Goal: Information Seeking & Learning: Learn about a topic

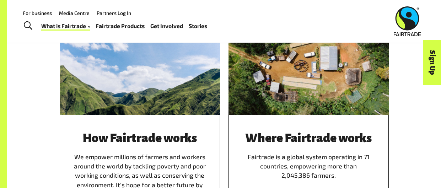
scroll to position [381, 0]
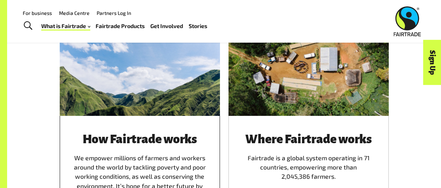
click at [171, 116] on div "How Fairtrade works We empower millions of farmers and workers around the world…" at bounding box center [140, 176] width 160 height 121
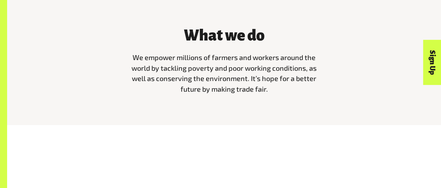
scroll to position [202, 0]
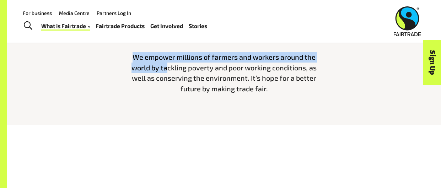
drag, startPoint x: 132, startPoint y: 55, endPoint x: 167, endPoint y: 70, distance: 37.3
click at [167, 70] on span "We empower millions of farmers and workers around the world by tackling poverty…" at bounding box center [223, 73] width 185 height 40
drag, startPoint x: 131, startPoint y: 54, endPoint x: 152, endPoint y: 66, distance: 24.2
click at [152, 66] on p "We empower millions of farmers and workers around the world by tackling poverty…" at bounding box center [224, 73] width 194 height 42
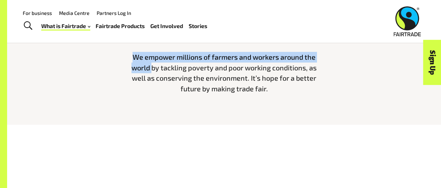
copy span "We empower millions of farmers and workers around the world"
click at [250, 91] on span "We empower millions of farmers and workers around the world by tackling poverty…" at bounding box center [223, 73] width 185 height 40
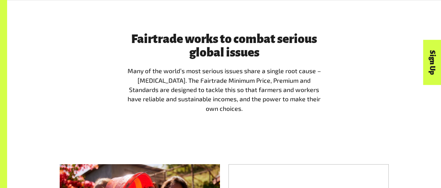
scroll to position [575, 0]
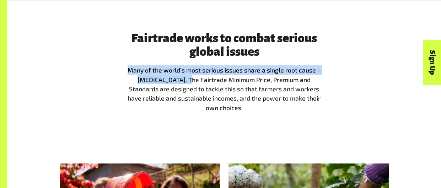
drag, startPoint x: 126, startPoint y: 67, endPoint x: 187, endPoint y: 82, distance: 62.4
click at [187, 82] on p "Many of the world’s most serious issues share a single root cause – extreme pov…" at bounding box center [224, 88] width 194 height 47
copy p "Many of the world’s most serious issues share a single root cause – extreme pov…"
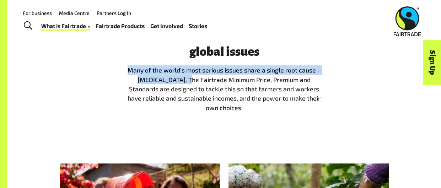
click at [182, 120] on div "Fairtrade works to combat serious global issues Many of the world’s most seriou…" at bounding box center [224, 74] width 434 height 131
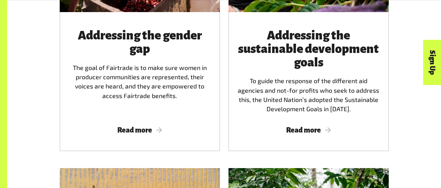
scroll to position [844, 0]
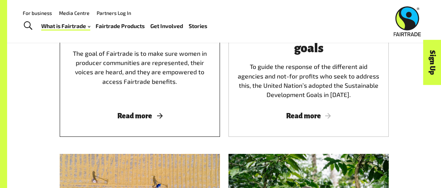
click at [164, 102] on div "Addressing the gender gap The goal of Fairtrade is to make sure women in produc…" at bounding box center [140, 67] width 160 height 139
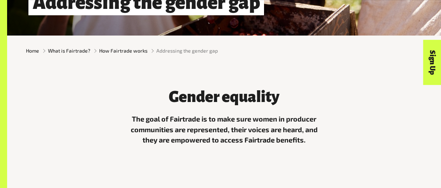
scroll to position [144, 0]
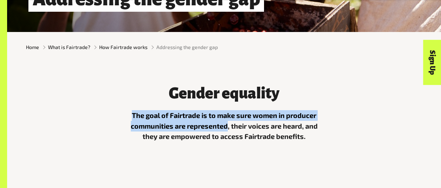
drag, startPoint x: 131, startPoint y: 115, endPoint x: 228, endPoint y: 124, distance: 97.7
click at [228, 124] on p "The goal of Fairtrade is to make sure women in producer communities are represe…" at bounding box center [224, 126] width 194 height 32
copy p "The goal of Fairtrade is to make sure women in producer communities are represe…"
click at [244, 120] on p "The goal of Fairtrade is to make sure women in producer communities are represe…" at bounding box center [224, 126] width 194 height 32
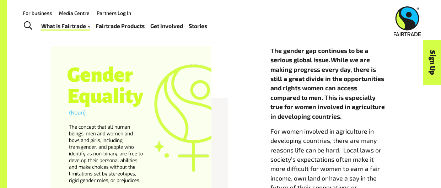
scroll to position [329, 0]
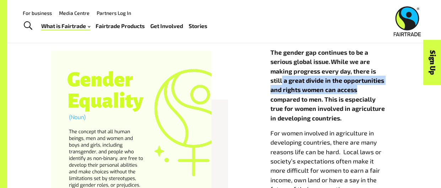
drag, startPoint x: 282, startPoint y: 77, endPoint x: 371, endPoint y: 89, distance: 89.0
click at [371, 89] on p "The gender gap continues to be a serious global issue. While we are making prog…" at bounding box center [333, 85] width 126 height 75
copy strong "a great divide in the opportunities and rights women can access"
click at [260, 114] on div "The gender gap continues to be a serious global issue. While we are making prog…" at bounding box center [224, 153] width 405 height 241
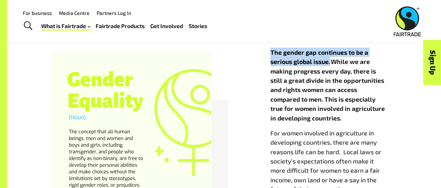
drag, startPoint x: 271, startPoint y: 47, endPoint x: 330, endPoint y: 62, distance: 61.2
click at [330, 62] on p "The gender gap continues to be a serious global issue. While we are making prog…" at bounding box center [333, 85] width 126 height 75
copy strong "The gender gap continues to be a serious global issue."
